Goal: Transaction & Acquisition: Purchase product/service

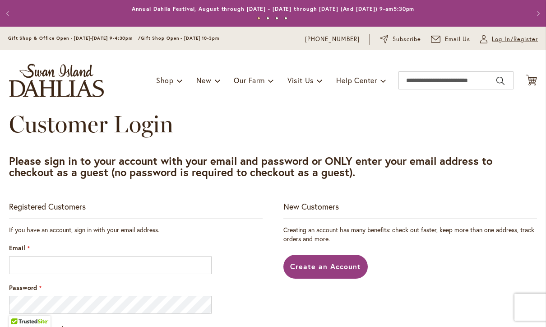
click at [501, 42] on span "Log In/Register" at bounding box center [515, 39] width 46 height 9
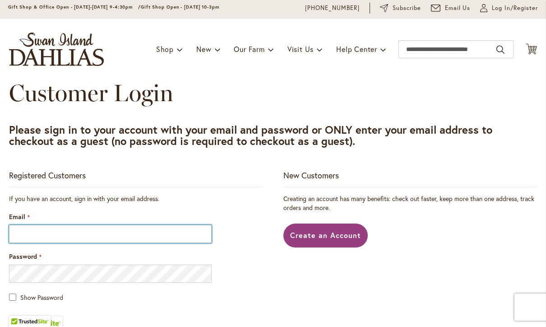
scroll to position [36, 0]
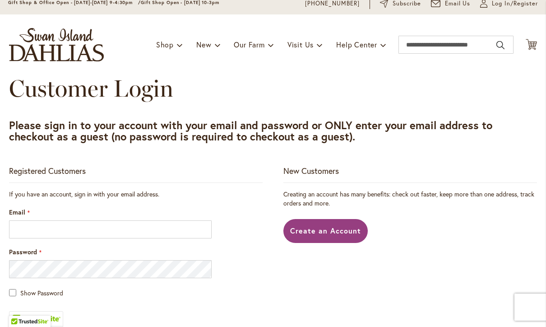
click at [61, 217] on div "Email" at bounding box center [136, 223] width 254 height 31
click at [65, 227] on input "Email" at bounding box center [110, 229] width 203 height 18
type input "*"
click at [297, 230] on span "Create an Account" at bounding box center [325, 230] width 71 height 9
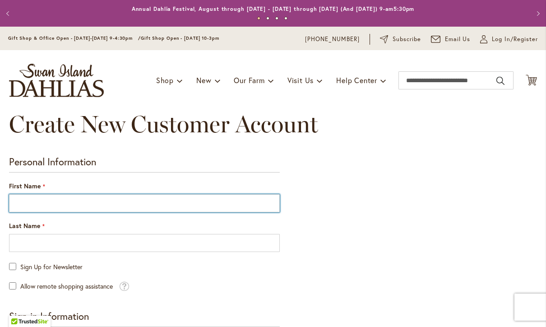
click at [136, 204] on input "First Name" at bounding box center [144, 203] width 271 height 18
type input "*****"
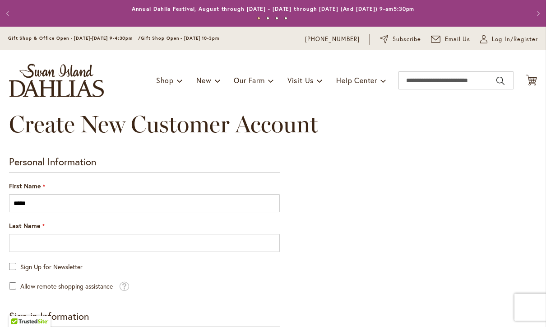
click at [109, 252] on fieldset "Personal Information First Name ***** Last Name Sign Up for Newsletter Allow re…" at bounding box center [144, 224] width 271 height 136
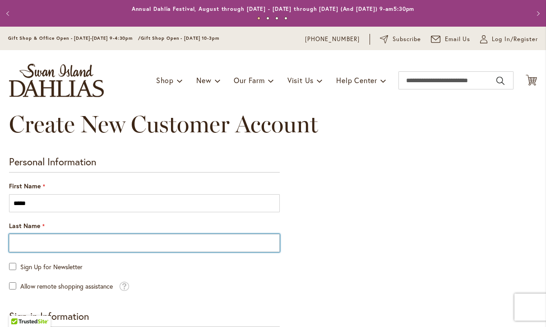
click at [102, 240] on input "Last Name" at bounding box center [144, 243] width 271 height 18
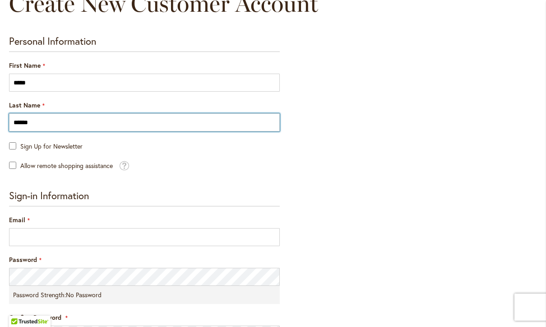
scroll to position [127, 0]
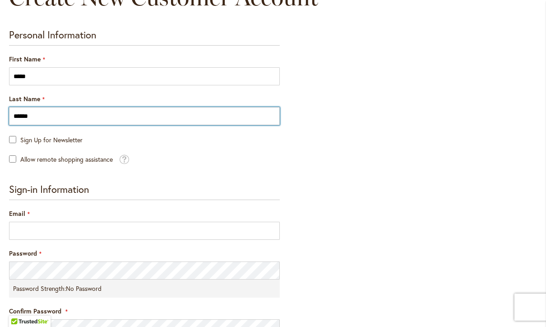
type input "******"
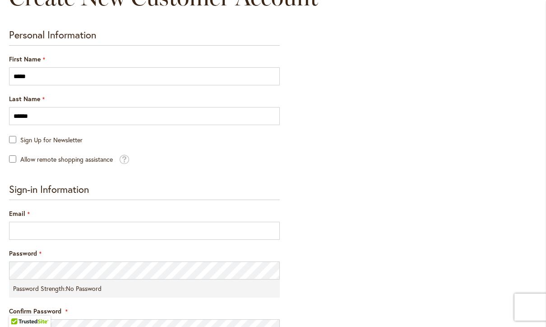
scroll to position [205, 0]
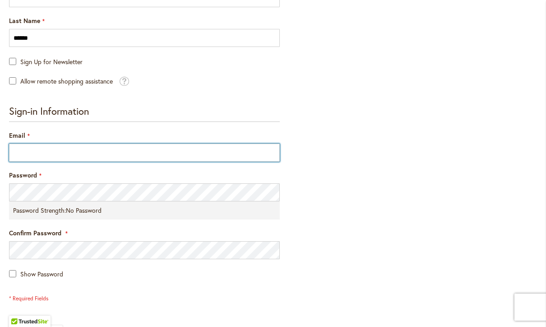
click at [38, 148] on input "Email" at bounding box center [144, 153] width 271 height 18
type input "**********"
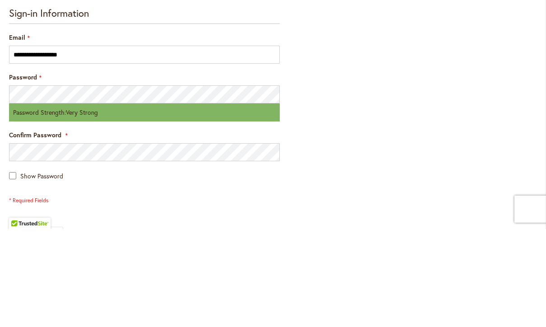
click at [440, 146] on div "**********" at bounding box center [273, 197] width 528 height 492
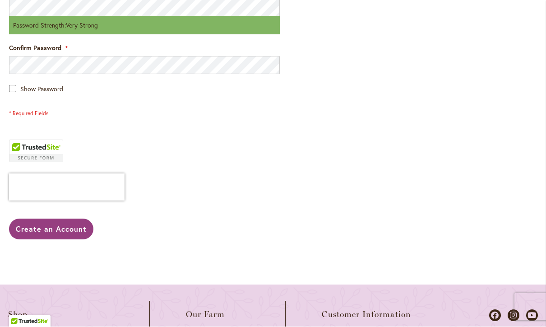
scroll to position [398, 0]
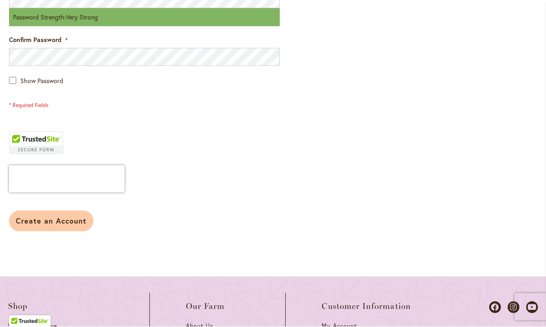
click at [47, 225] on button "Create an Account" at bounding box center [51, 221] width 84 height 21
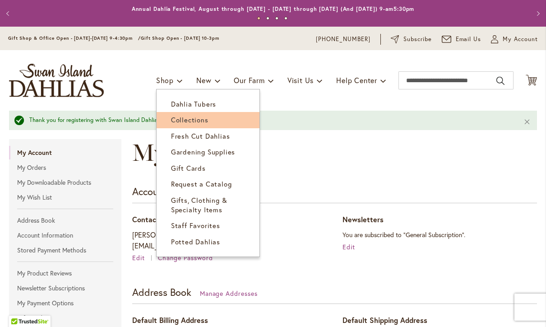
click at [179, 122] on span "Collections" at bounding box center [189, 119] width 37 height 9
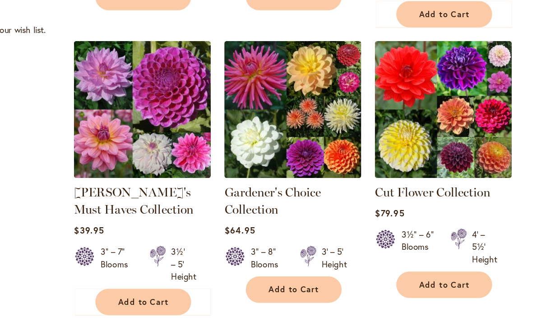
scroll to position [300, 0]
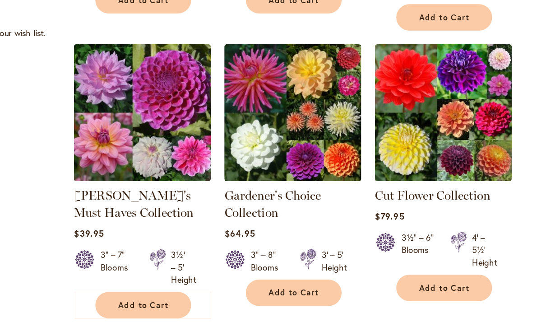
click at [362, 255] on button "Add to Cart" at bounding box center [397, 264] width 70 height 19
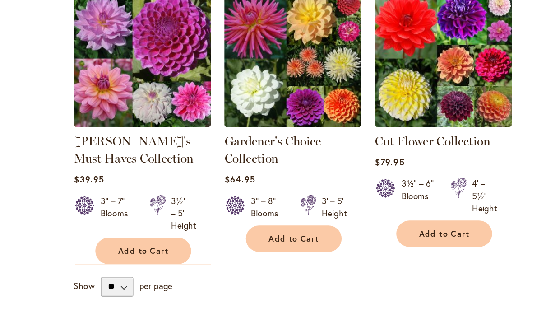
scroll to position [373, 0]
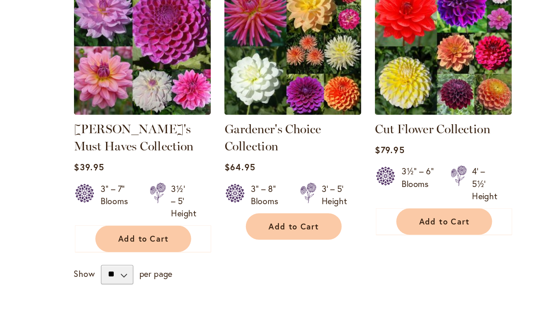
click at [268, 216] on span "Add to Cart" at bounding box center [286, 220] width 37 height 8
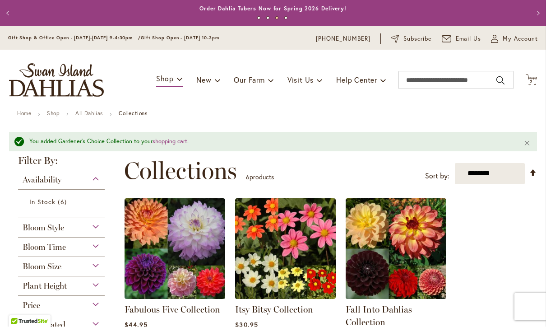
scroll to position [0, 0]
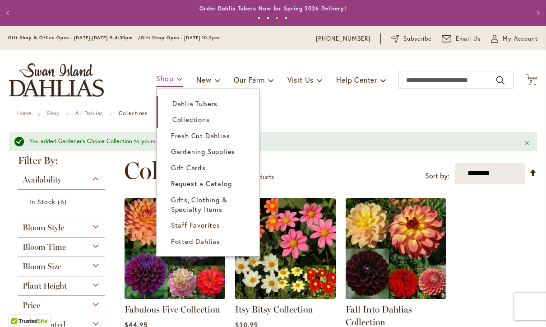
click at [163, 74] on span "Shop" at bounding box center [165, 78] width 18 height 9
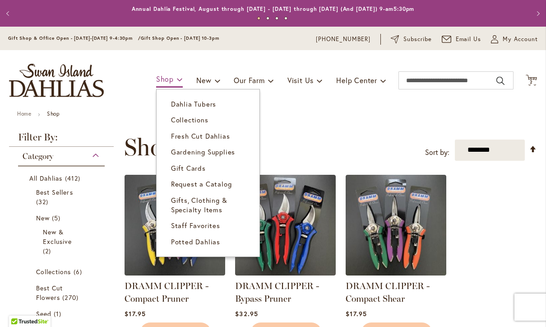
click at [164, 83] on span "Shop" at bounding box center [165, 78] width 18 height 9
click at [172, 108] on span "Dahlia Tubers" at bounding box center [193, 103] width 45 height 9
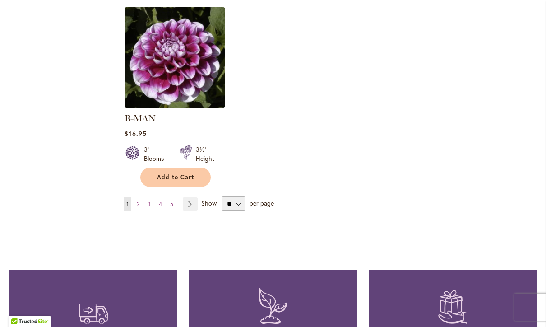
scroll to position [1198, 0]
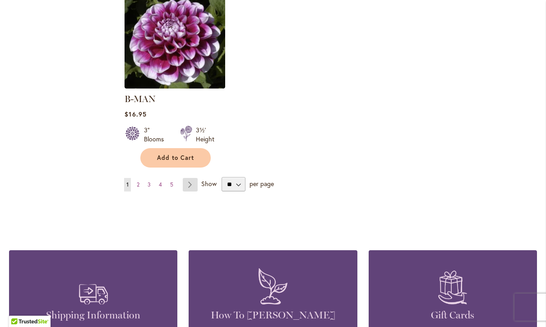
click at [190, 178] on link "Page Next" at bounding box center [190, 185] width 15 height 14
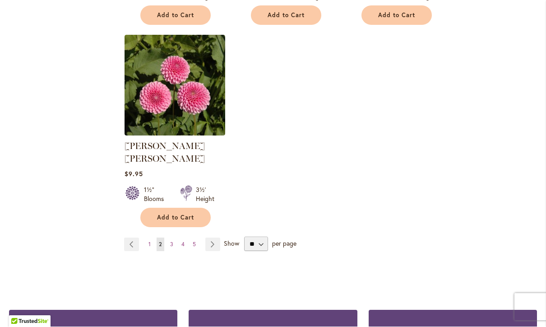
scroll to position [1155, 0]
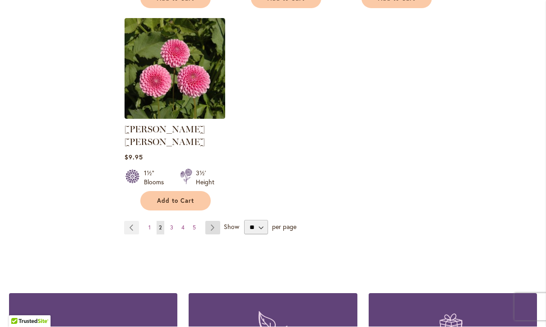
click at [214, 221] on link "Page Next" at bounding box center [212, 228] width 15 height 14
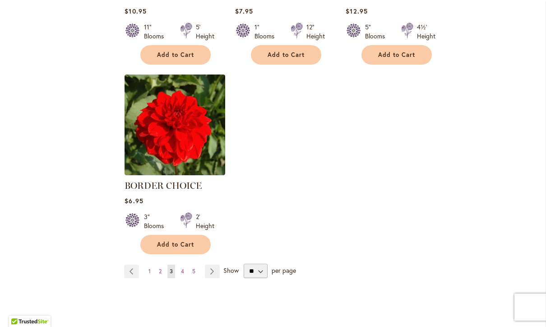
scroll to position [1121, 0]
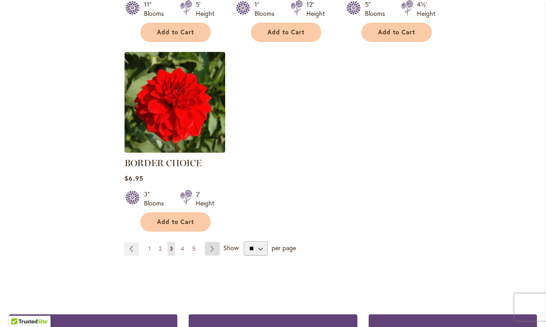
click at [214, 252] on link "Page Next" at bounding box center [212, 249] width 15 height 14
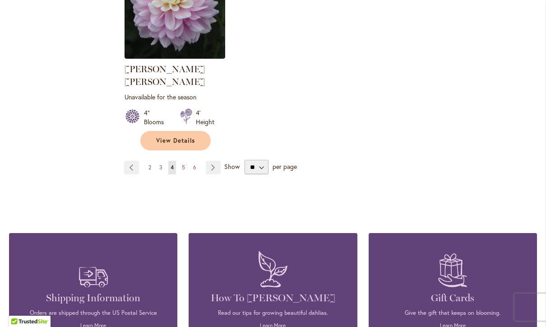
scroll to position [1254, 0]
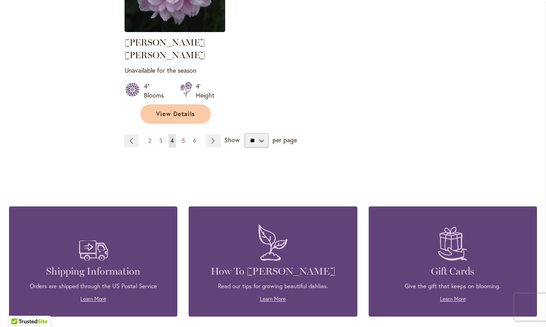
click at [214, 134] on link "Page Next" at bounding box center [213, 141] width 15 height 14
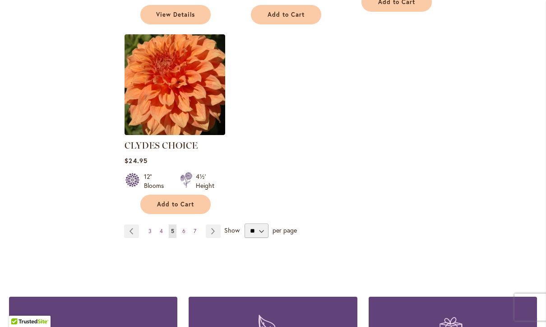
scroll to position [1164, 0]
click at [213, 224] on link "Page Next" at bounding box center [213, 231] width 15 height 14
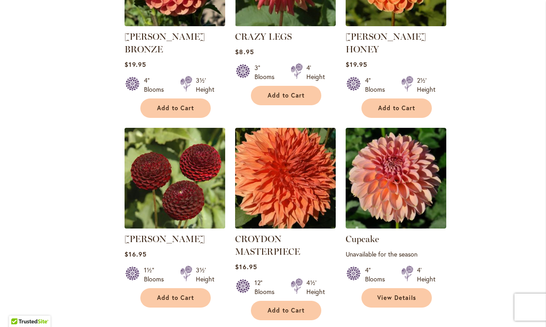
scroll to position [509, 0]
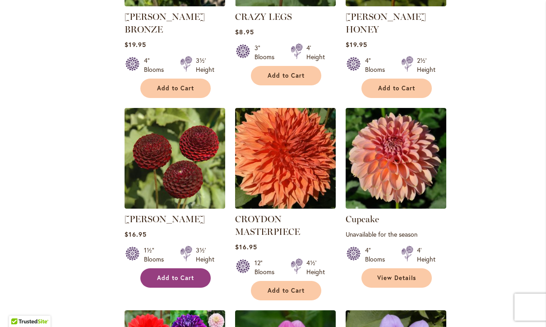
click at [166, 270] on button "Add to Cart" at bounding box center [175, 277] width 70 height 19
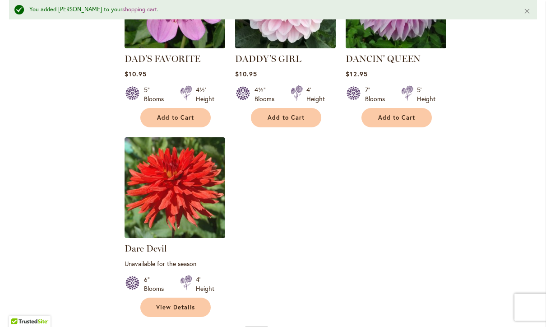
scroll to position [1119, 0]
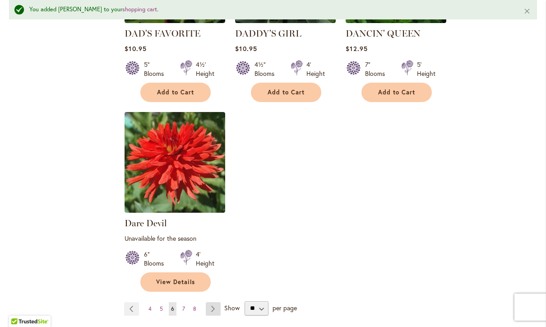
click at [216, 302] on link "Page Next" at bounding box center [213, 309] width 15 height 14
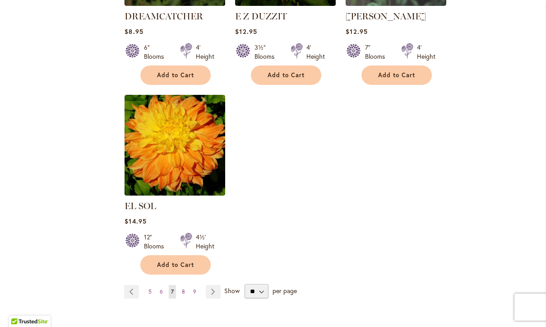
scroll to position [1103, 0]
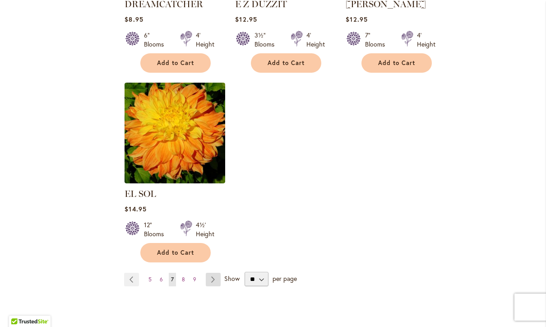
click at [218, 273] on link "Page Next" at bounding box center [213, 280] width 15 height 14
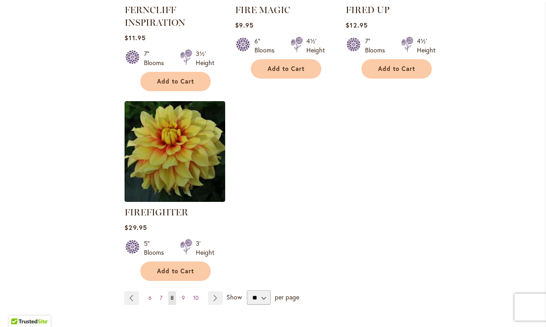
scroll to position [1132, 0]
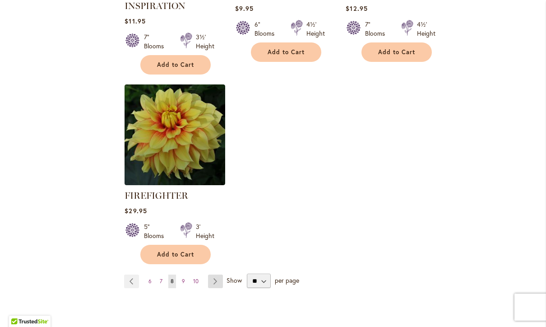
click at [215, 281] on link "Page Next" at bounding box center [215, 281] width 15 height 14
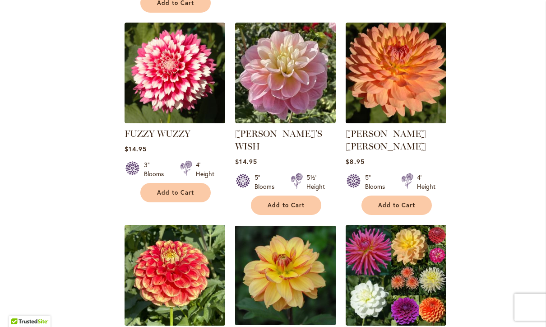
scroll to position [798, 0]
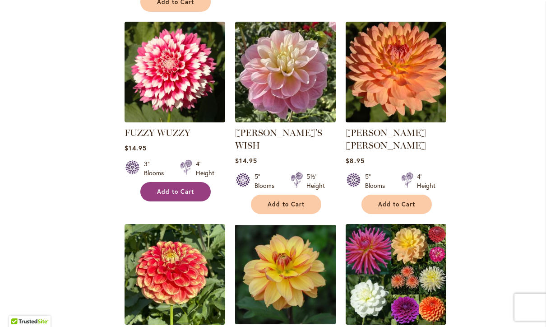
click at [177, 188] on span "Add to Cart" at bounding box center [175, 192] width 37 height 8
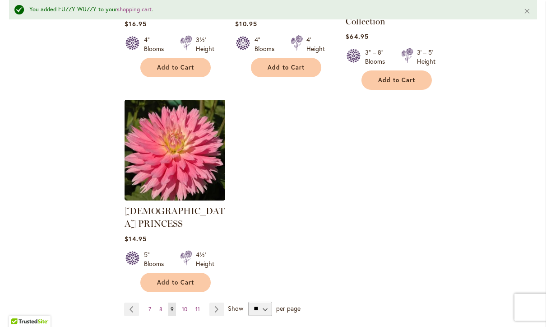
scroll to position [1155, 0]
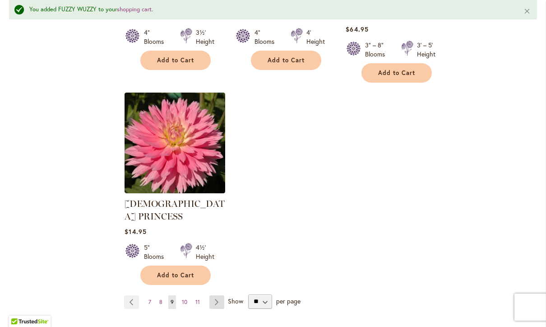
click at [215, 295] on link "Page Next" at bounding box center [216, 302] width 15 height 14
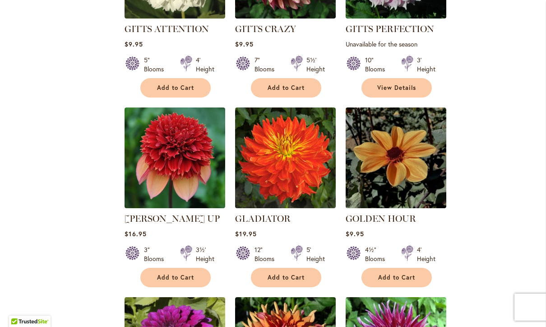
scroll to position [698, 0]
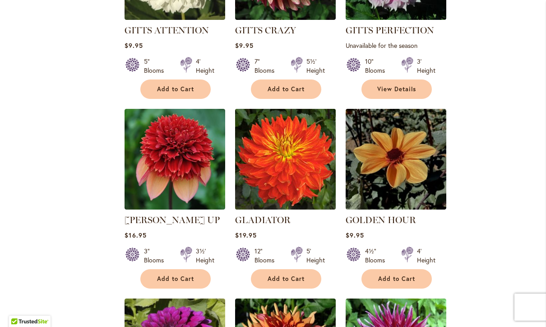
click at [242, 176] on img at bounding box center [286, 160] width 106 height 106
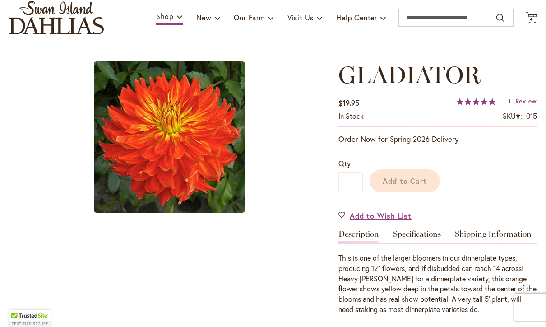
scroll to position [74, 0]
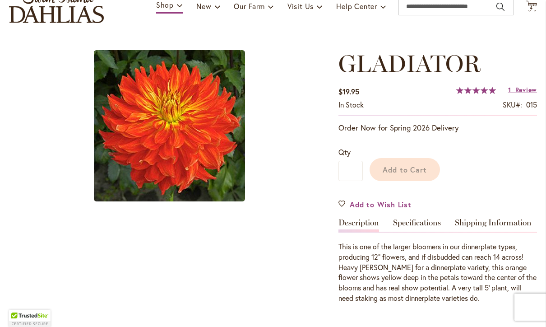
type input "*****"
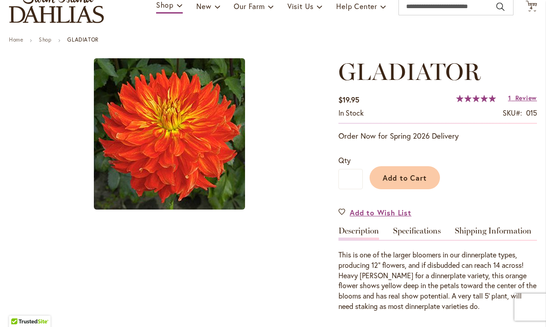
click at [130, 154] on img at bounding box center [169, 133] width 151 height 151
click at [125, 150] on img at bounding box center [169, 133] width 151 height 151
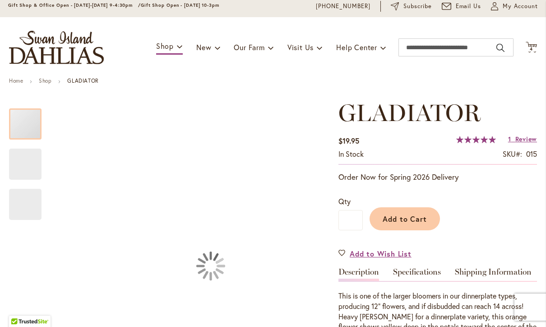
scroll to position [49, 0]
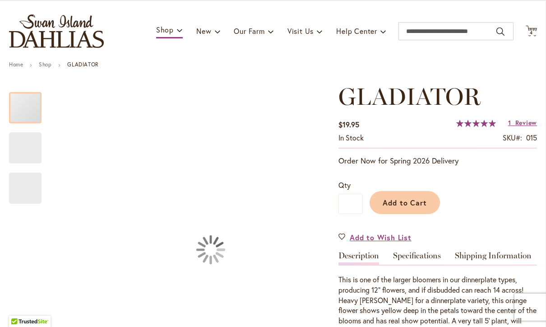
click at [26, 153] on div "Gladiator" at bounding box center [25, 147] width 32 height 31
click at [32, 196] on div "Gladiator" at bounding box center [25, 187] width 32 height 31
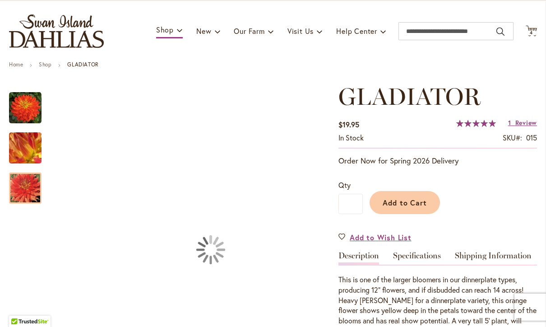
click at [23, 114] on img "Gladiator" at bounding box center [25, 108] width 32 height 32
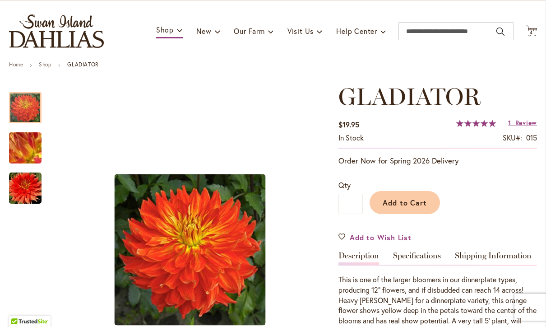
click at [28, 151] on img "Gladiator" at bounding box center [25, 148] width 65 height 49
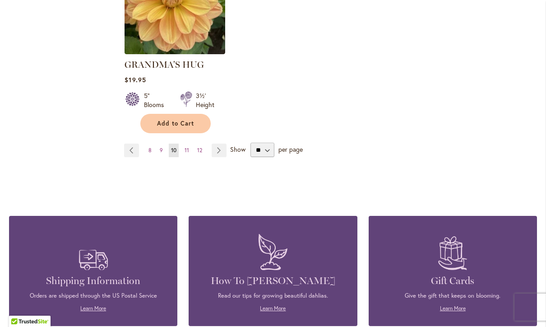
scroll to position [1228, 0]
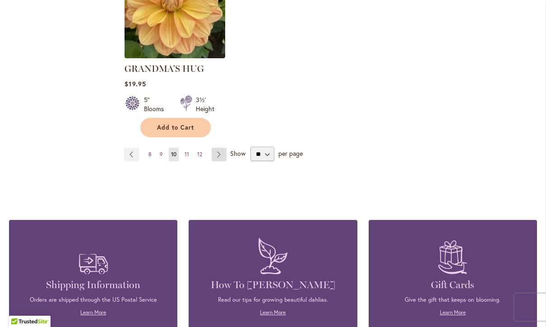
click at [217, 148] on link "Page Next" at bounding box center [219, 155] width 15 height 14
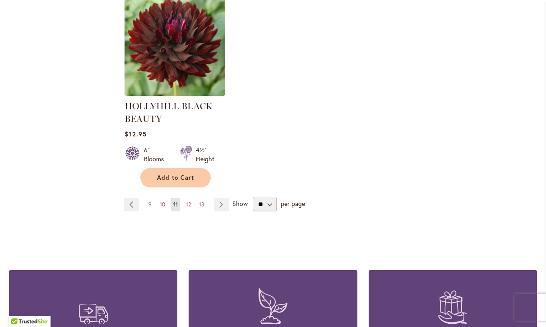
scroll to position [1219, 0]
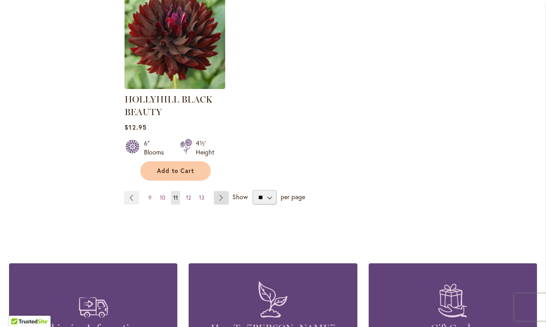
click at [223, 196] on link "Page Next" at bounding box center [221, 198] width 15 height 14
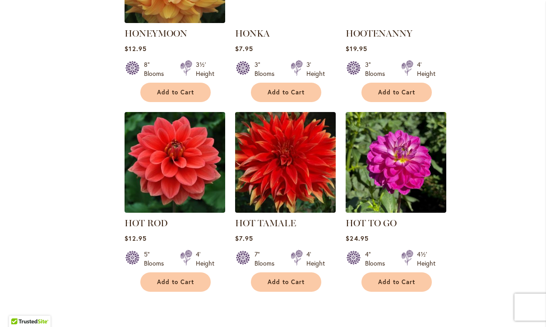
scroll to position [500, 0]
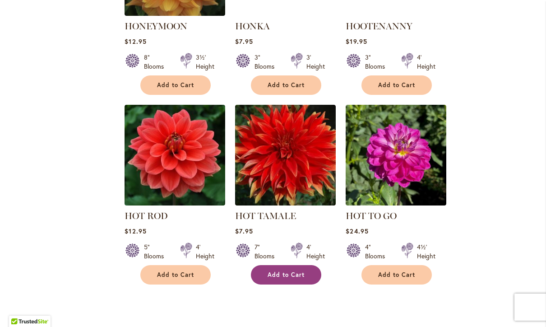
click at [273, 269] on button "Add to Cart" at bounding box center [286, 274] width 70 height 19
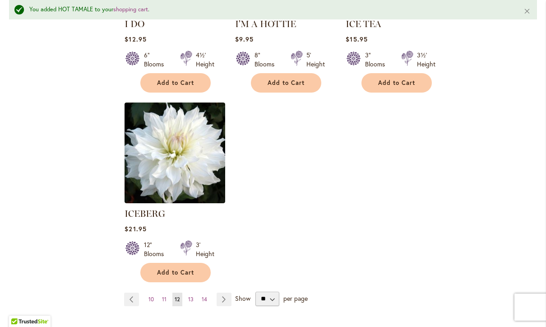
scroll to position [1113, 0]
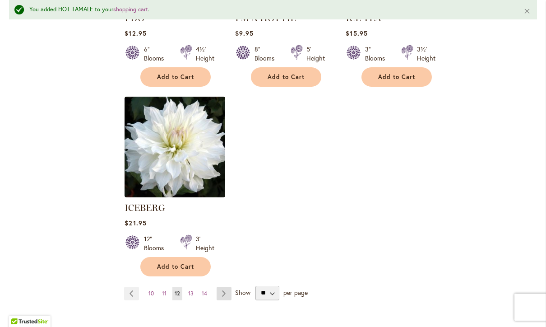
click at [226, 287] on link "Page Next" at bounding box center [224, 294] width 15 height 14
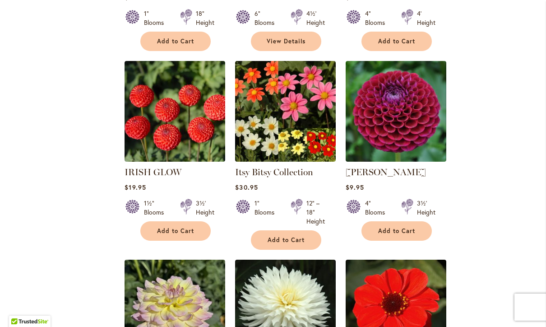
scroll to position [543, 0]
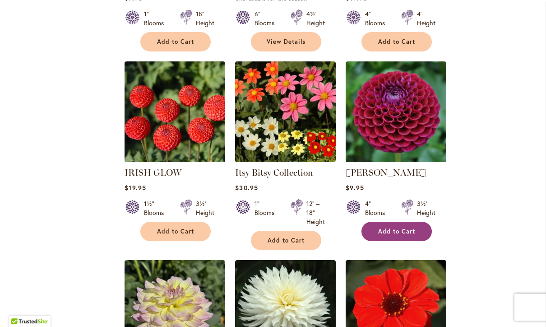
click at [406, 236] on button "Add to Cart" at bounding box center [397, 231] width 70 height 19
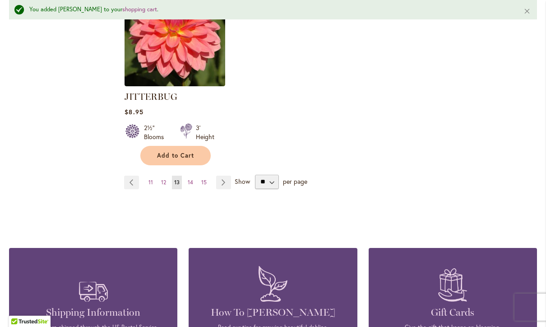
scroll to position [1247, 0]
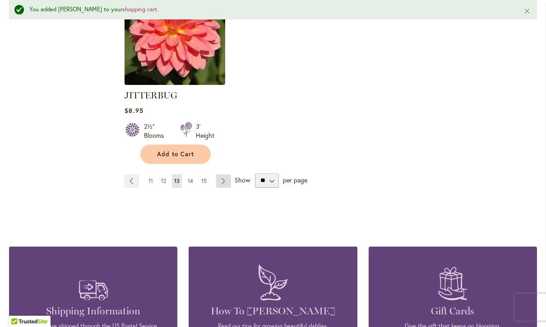
click at [223, 174] on link "Page Next" at bounding box center [223, 181] width 15 height 14
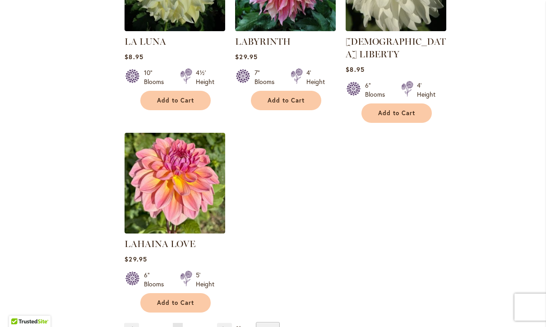
scroll to position [1056, 0]
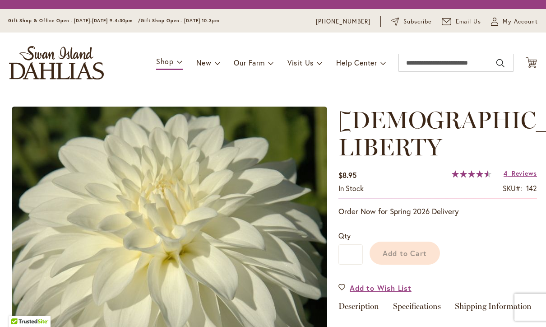
type input "*****"
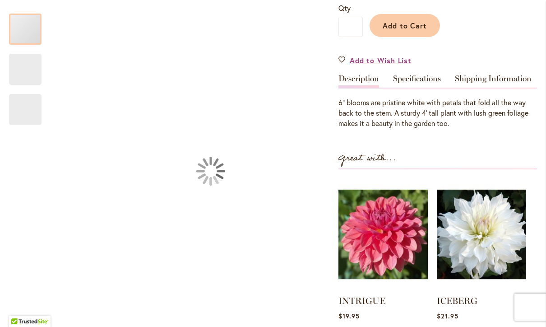
scroll to position [295, 0]
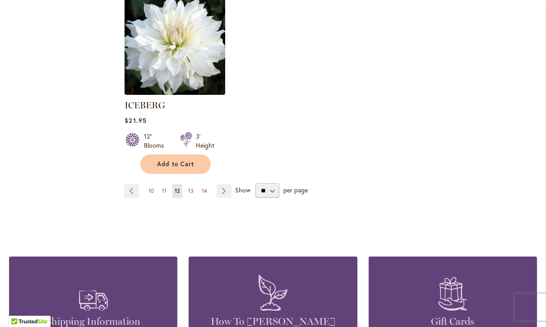
scroll to position [1187, 0]
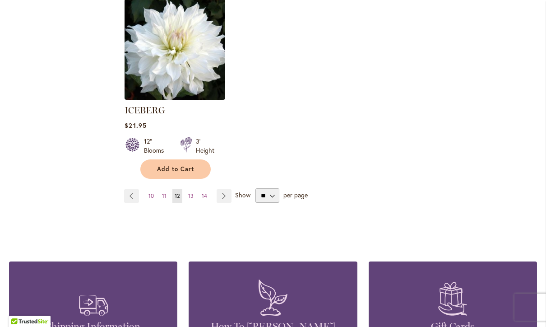
click at [225, 189] on link "Page Next" at bounding box center [224, 196] width 15 height 14
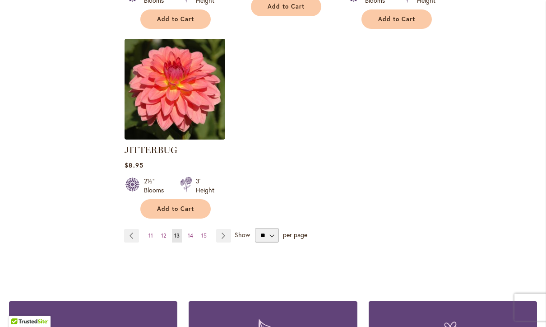
scroll to position [1169, 0]
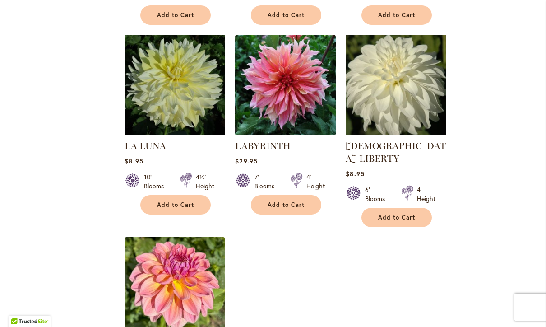
scroll to position [921, 0]
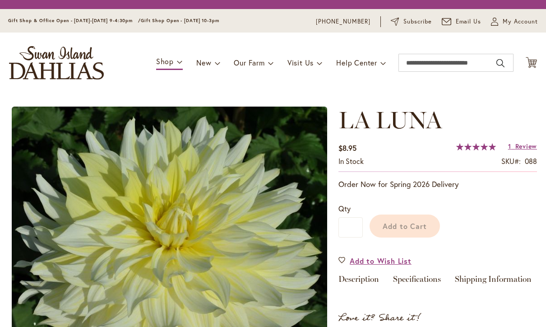
scroll to position [39, 0]
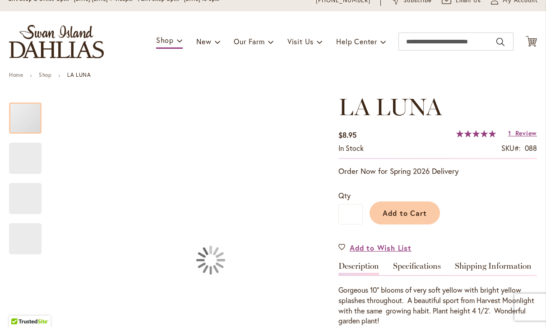
type input "*****"
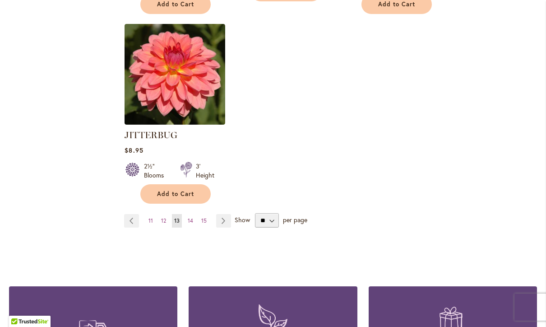
scroll to position [1177, 0]
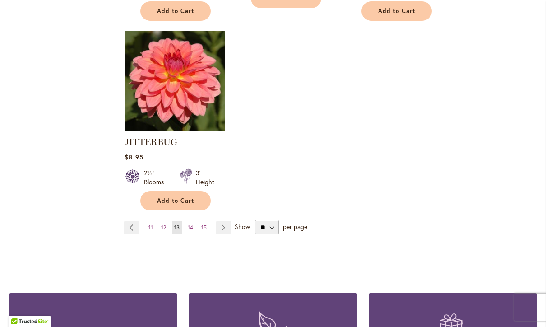
click at [192, 224] on span "14" at bounding box center [190, 227] width 5 height 7
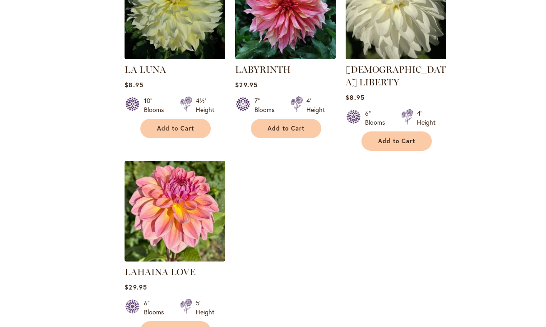
scroll to position [1008, 0]
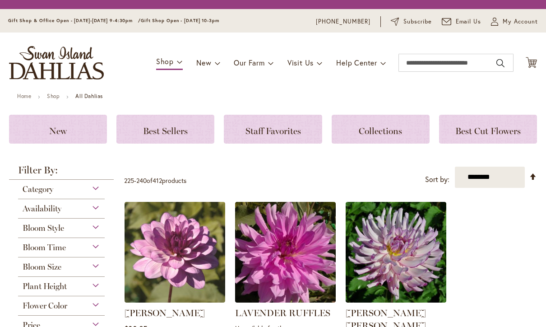
scroll to position [0, 0]
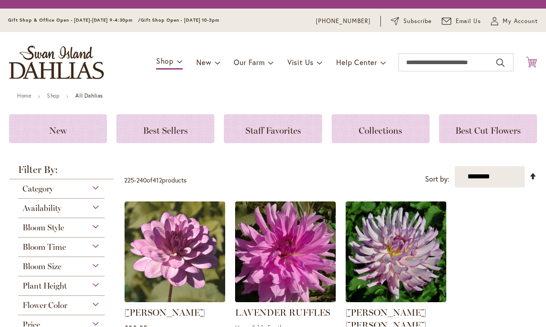
click at [531, 64] on icon at bounding box center [531, 62] width 11 height 11
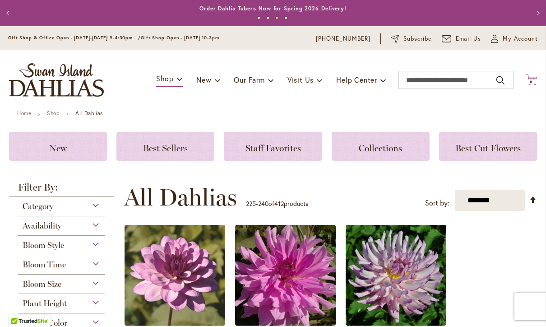
scroll to position [0, 0]
click at [531, 80] on span "6" at bounding box center [531, 82] width 3 height 6
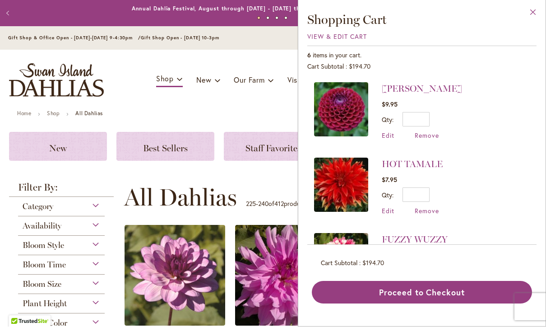
click at [542, 16] on button "Close" at bounding box center [533, 14] width 25 height 28
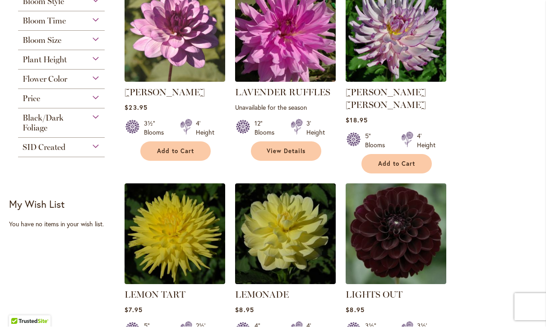
scroll to position [245, 0]
